Goal: Navigation & Orientation: Understand site structure

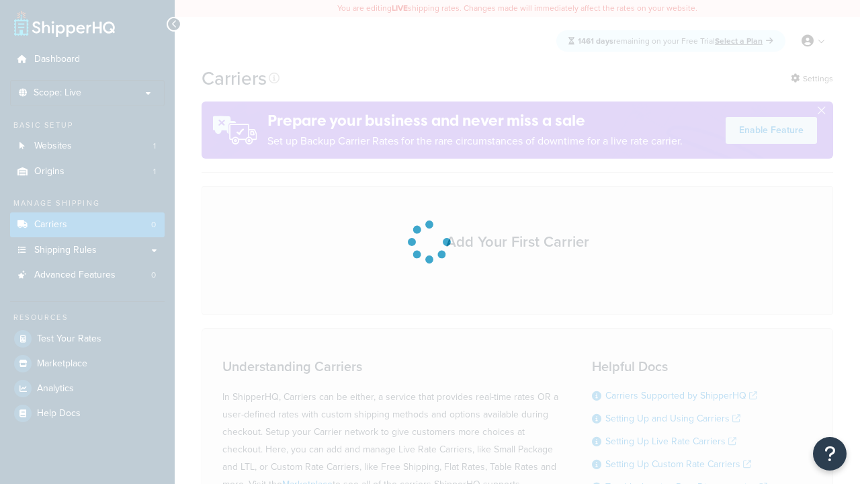
scroll to position [118, 0]
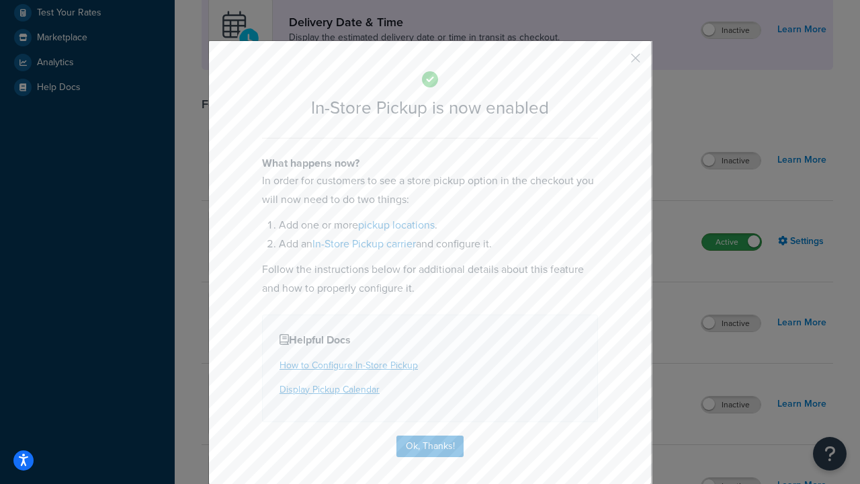
scroll to position [377, 0]
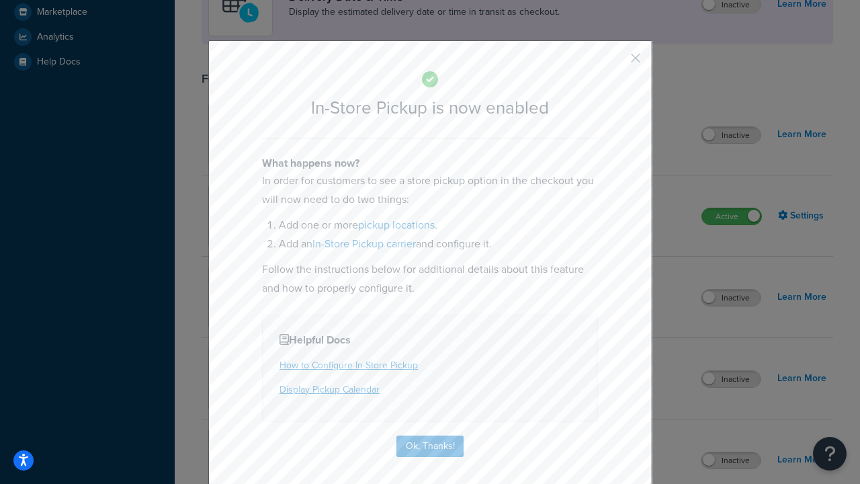
click at [616, 62] on button "button" at bounding box center [615, 62] width 3 height 3
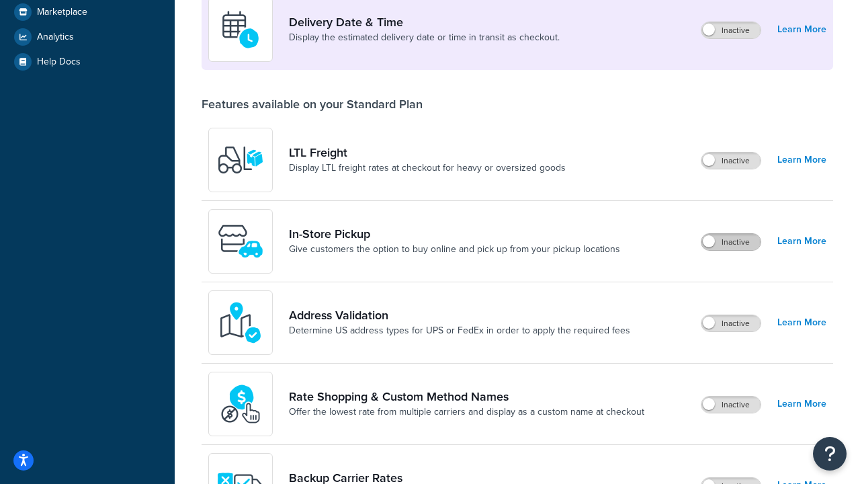
scroll to position [326, 0]
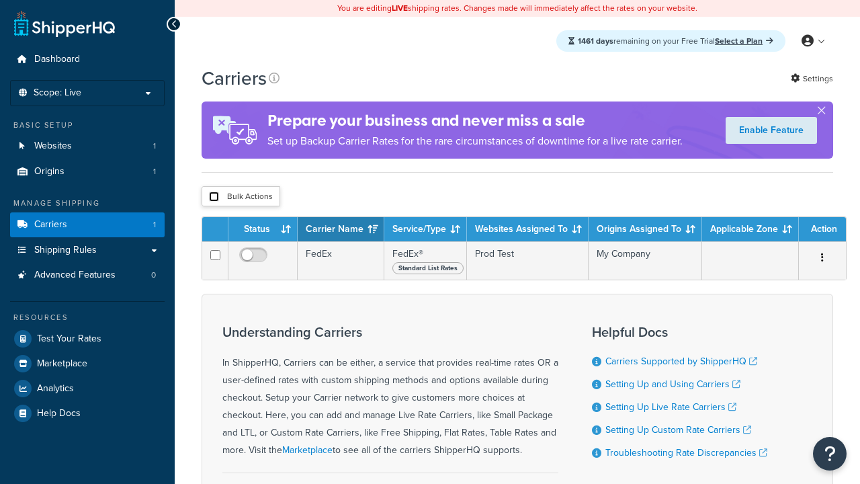
click at [214, 198] on input "checkbox" at bounding box center [214, 197] width 10 height 10
checkbox input "true"
click at [0, 0] on button "Delete" at bounding box center [0, 0] width 0 height 0
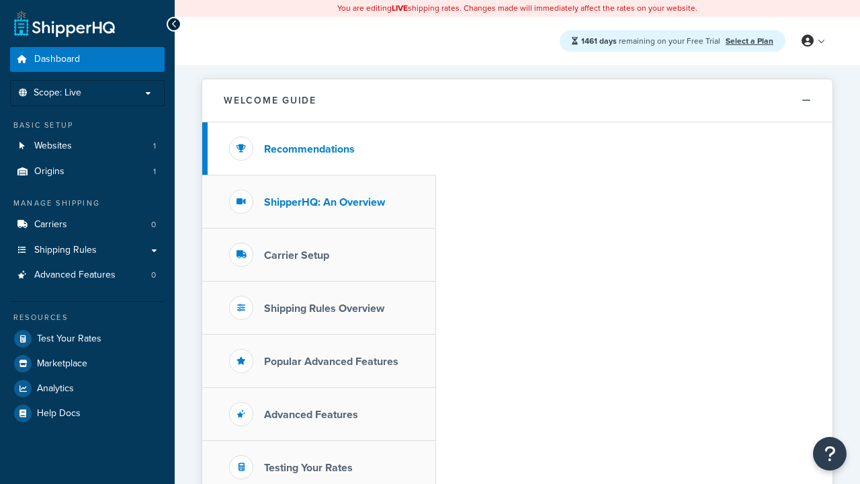
click at [325, 202] on h3 "ShipperHQ: An Overview" at bounding box center [324, 202] width 121 height 12
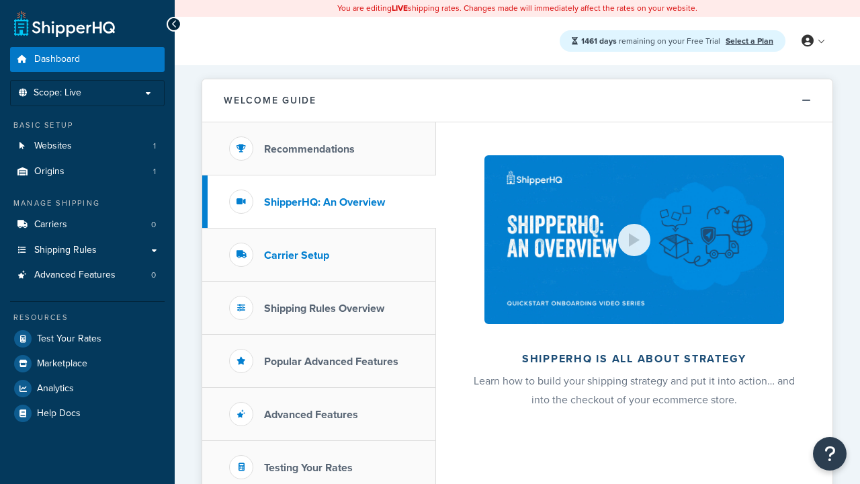
click at [296, 255] on h3 "Carrier Setup" at bounding box center [296, 255] width 65 height 12
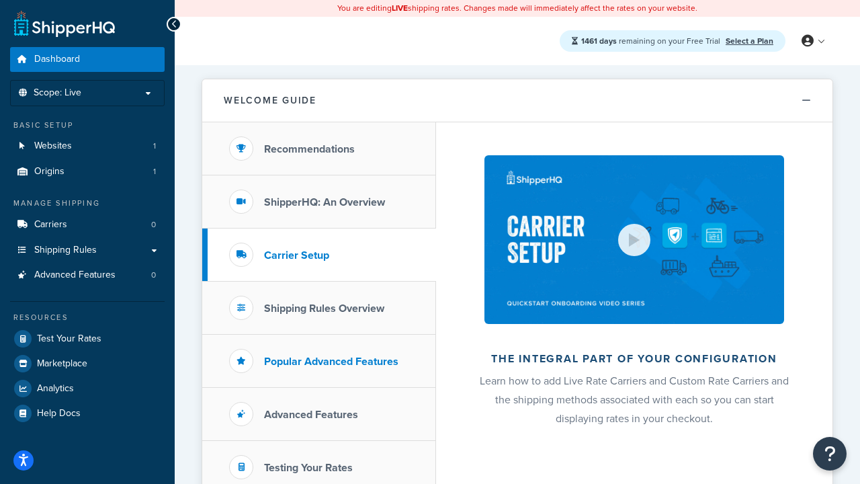
click at [324, 308] on h3 "Shipping Rules Overview" at bounding box center [324, 308] width 120 height 12
click at [331, 361] on h3 "Popular Advanced Features" at bounding box center [331, 361] width 134 height 12
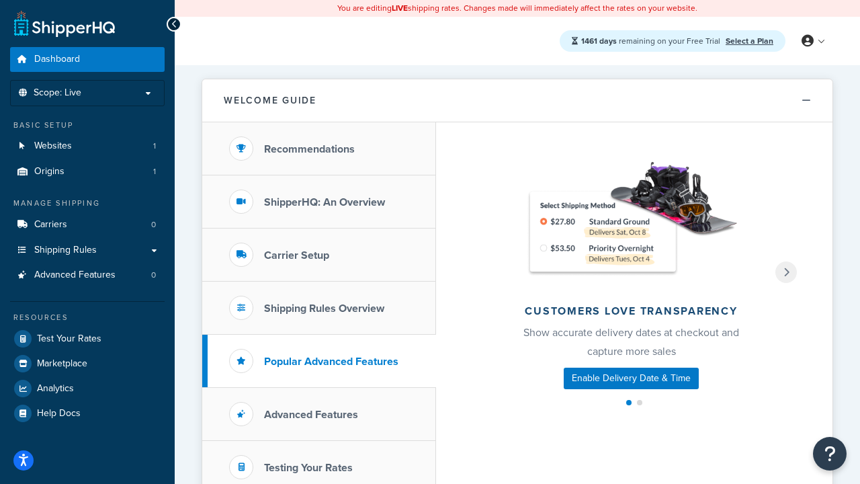
click at [308, 467] on h3 "Testing Your Rates" at bounding box center [308, 468] width 89 height 12
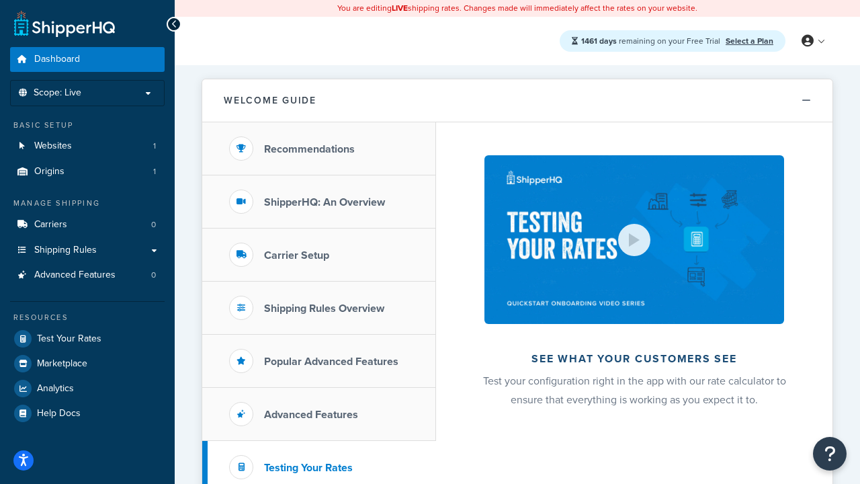
scroll to position [292, 0]
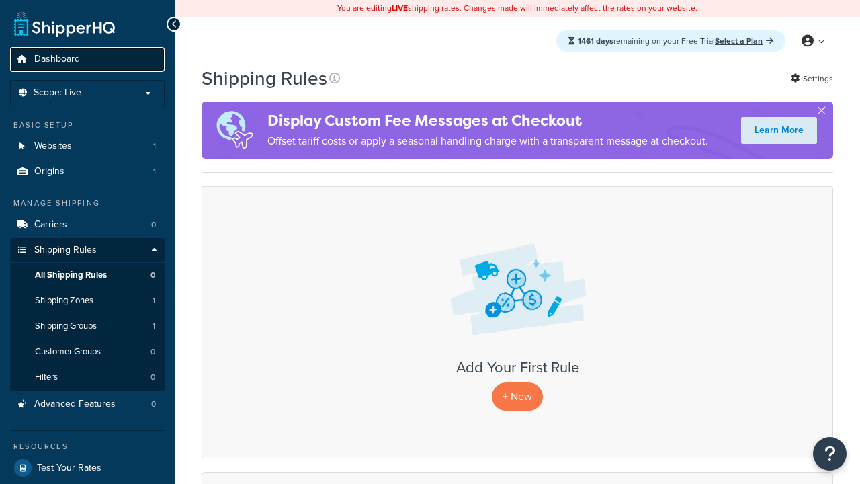
click at [57, 59] on span "Dashboard" at bounding box center [57, 59] width 46 height 11
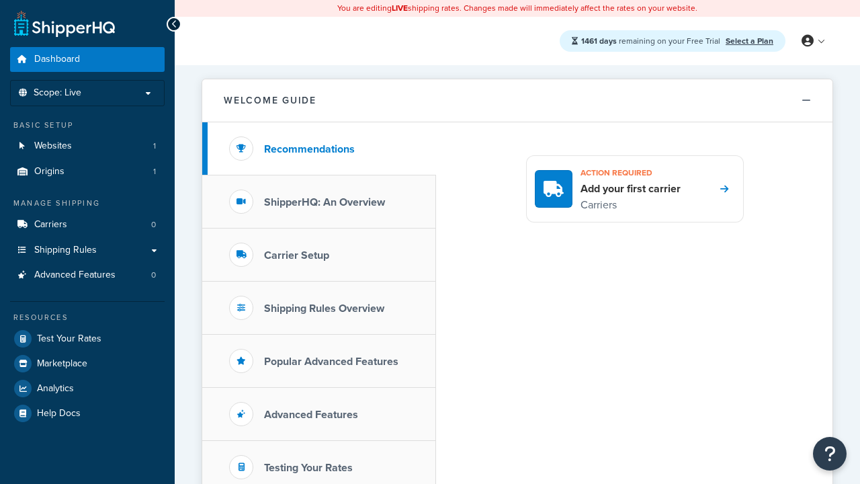
scroll to position [292, 0]
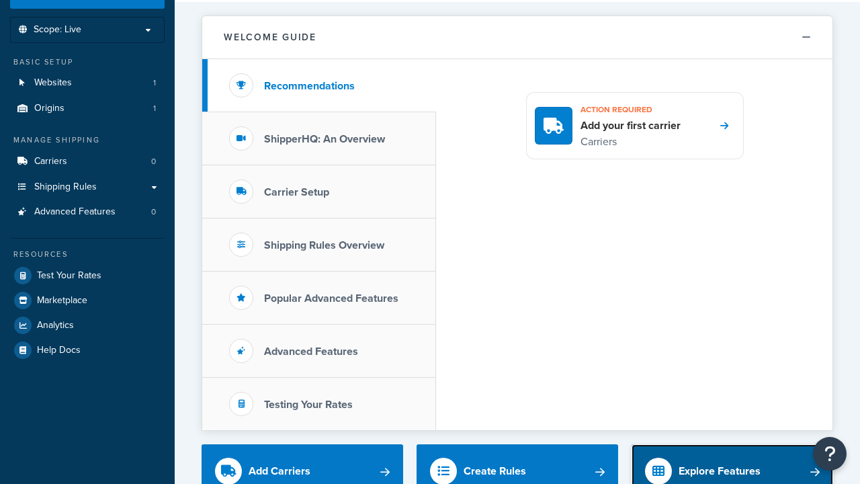
click at [720, 462] on div "Explore Features" at bounding box center [720, 471] width 82 height 19
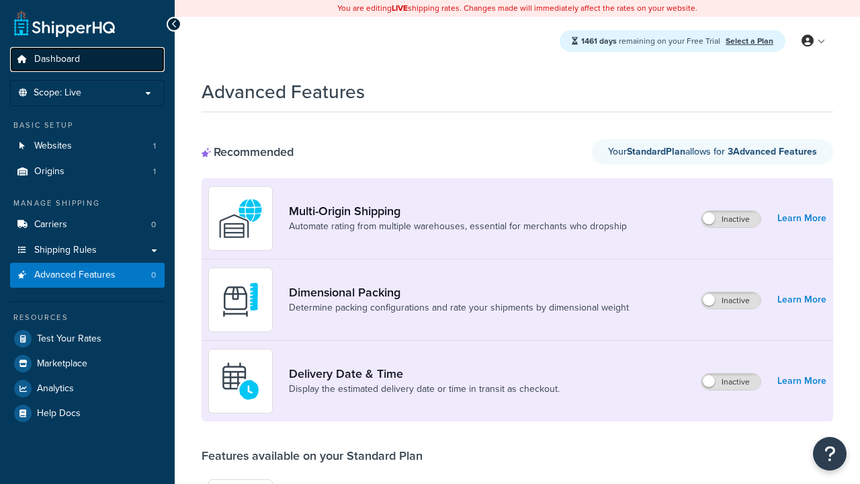
click at [57, 59] on span "Dashboard" at bounding box center [57, 59] width 46 height 11
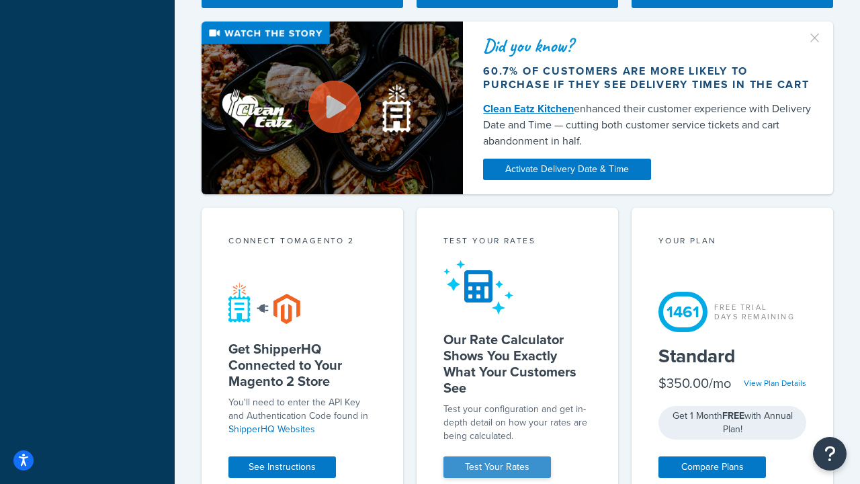
click at [497, 467] on link "Test Your Rates" at bounding box center [498, 467] width 108 height 22
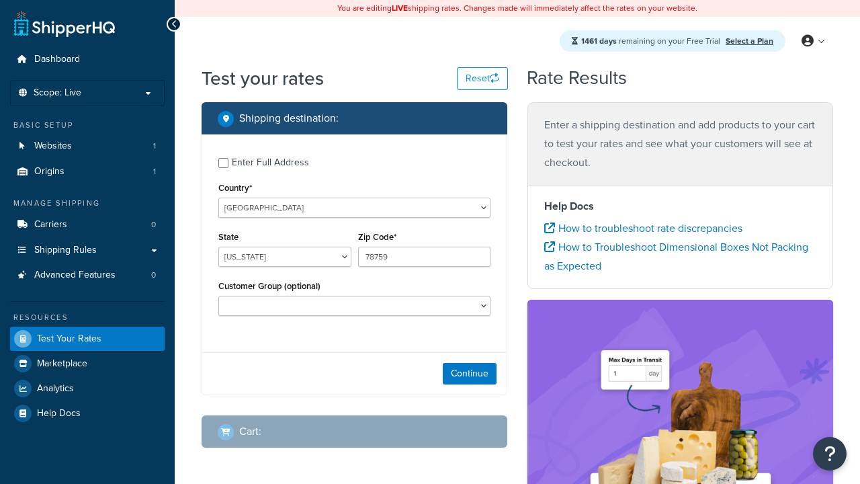
select select "[GEOGRAPHIC_DATA]"
click at [57, 59] on span "Dashboard" at bounding box center [57, 59] width 46 height 11
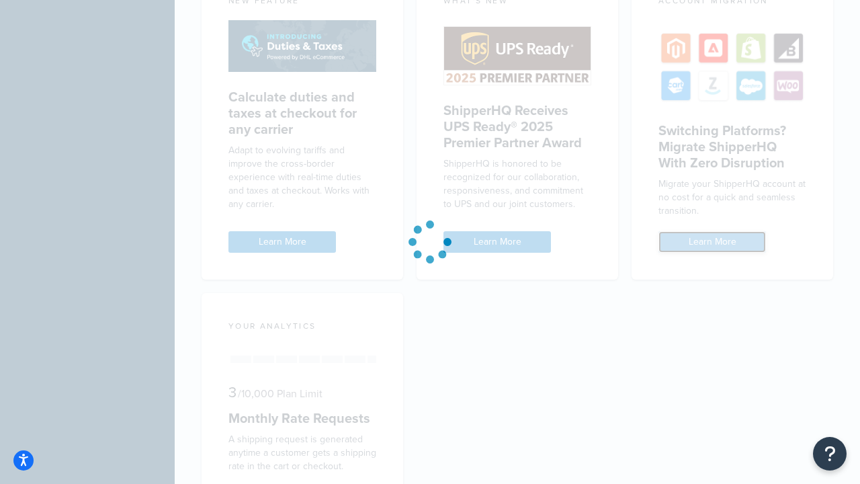
click at [712, 231] on link "Learn More" at bounding box center [713, 242] width 108 height 22
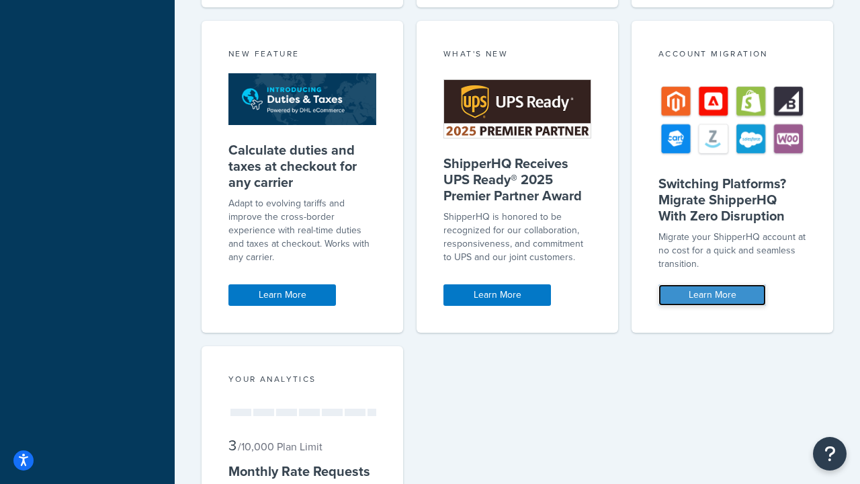
scroll to position [1209, 0]
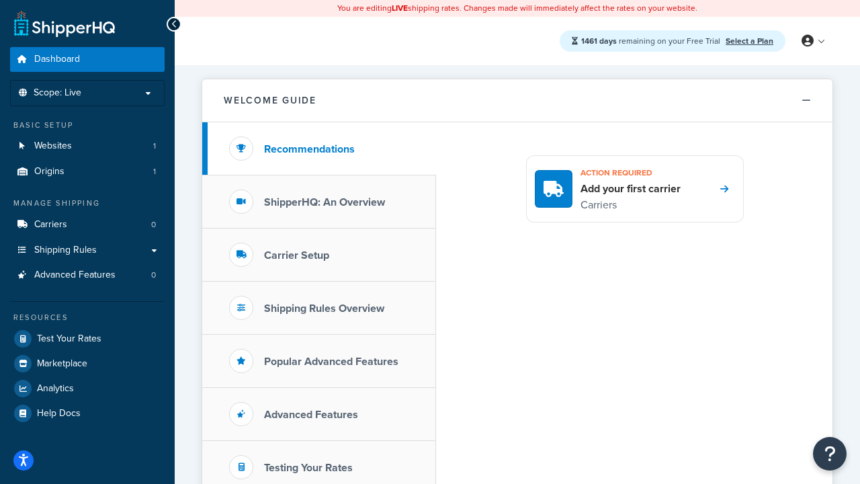
scroll to position [1209, 0]
